Goal: Task Accomplishment & Management: Complete application form

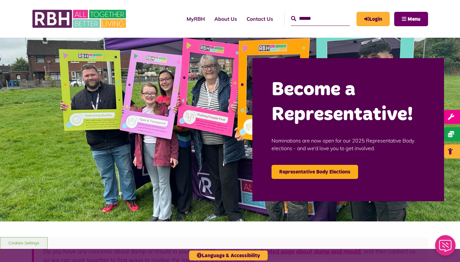
click at [423, 14] on button "Menu" at bounding box center [411, 19] width 34 height 14
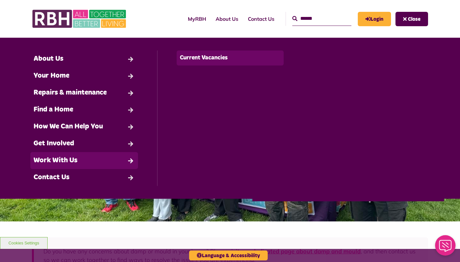
click at [215, 56] on link "Current Vacancies" at bounding box center [230, 57] width 107 height 15
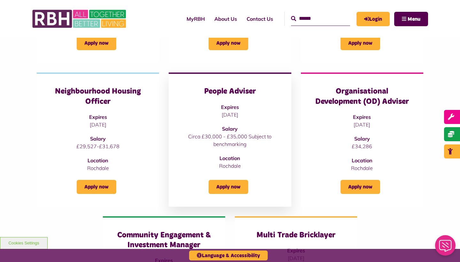
scroll to position [205, 0]
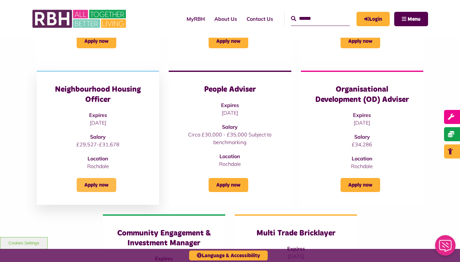
click at [103, 186] on link "Apply now" at bounding box center [97, 185] width 40 height 14
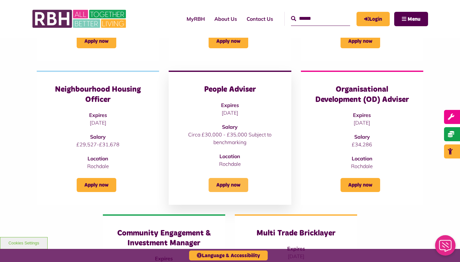
click at [225, 185] on link "Apply now" at bounding box center [229, 185] width 40 height 14
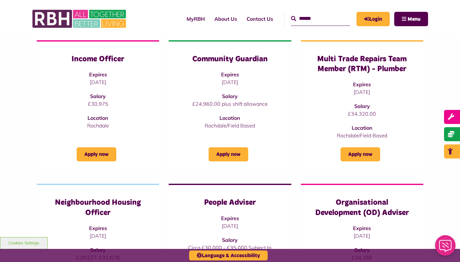
scroll to position [90, 0]
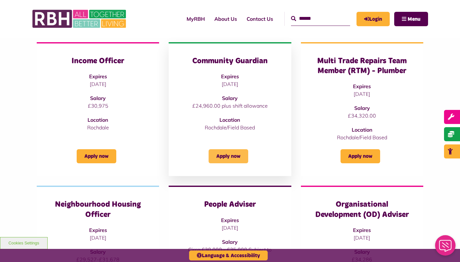
click at [228, 157] on link "Apply now" at bounding box center [229, 156] width 40 height 14
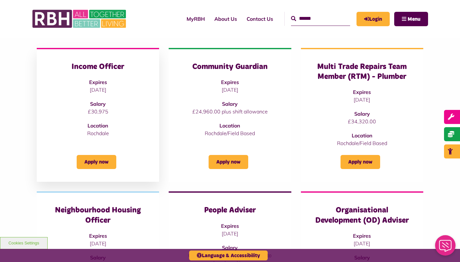
scroll to position [89, 0]
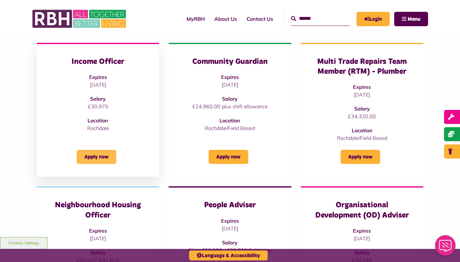
click at [102, 158] on link "Apply now" at bounding box center [97, 157] width 40 height 14
